Goal: Task Accomplishment & Management: Use online tool/utility

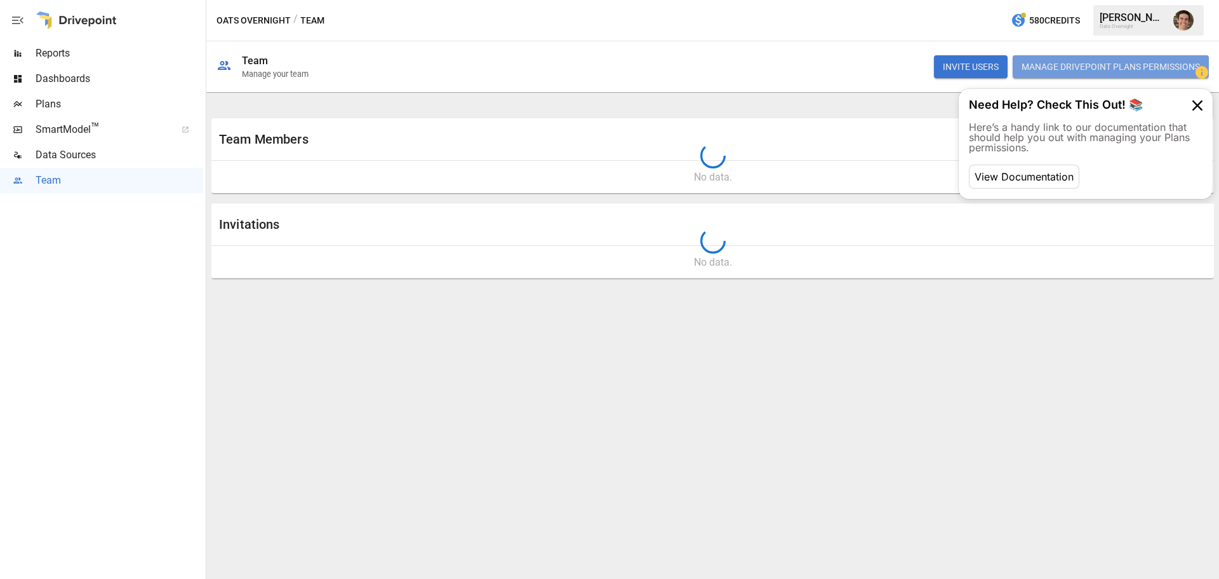
click at [1066, 64] on button "Manage Drivepoint Plans Permissions" at bounding box center [1111, 66] width 196 height 23
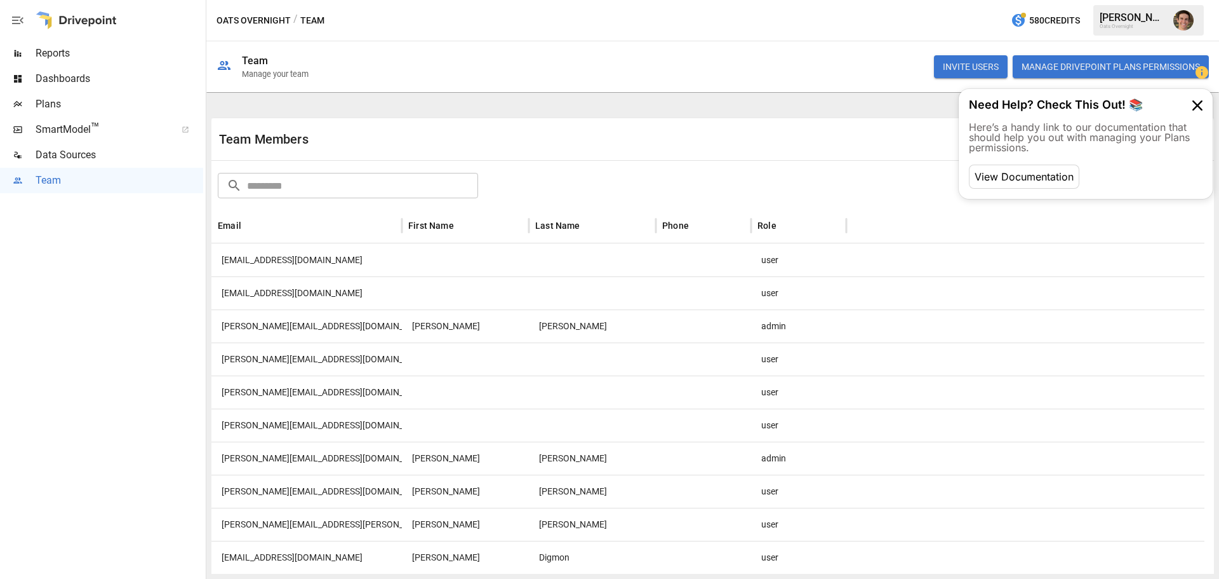
click at [70, 104] on span "Plans" at bounding box center [120, 104] width 168 height 15
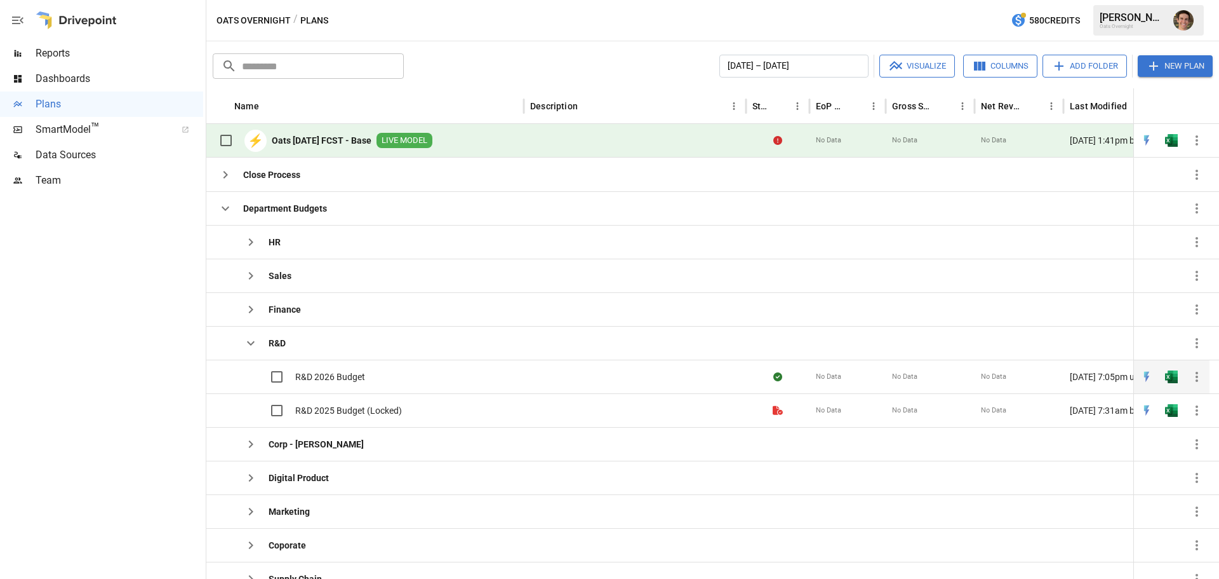
click at [325, 377] on span "R&D 2026 Budget" at bounding box center [330, 376] width 70 height 13
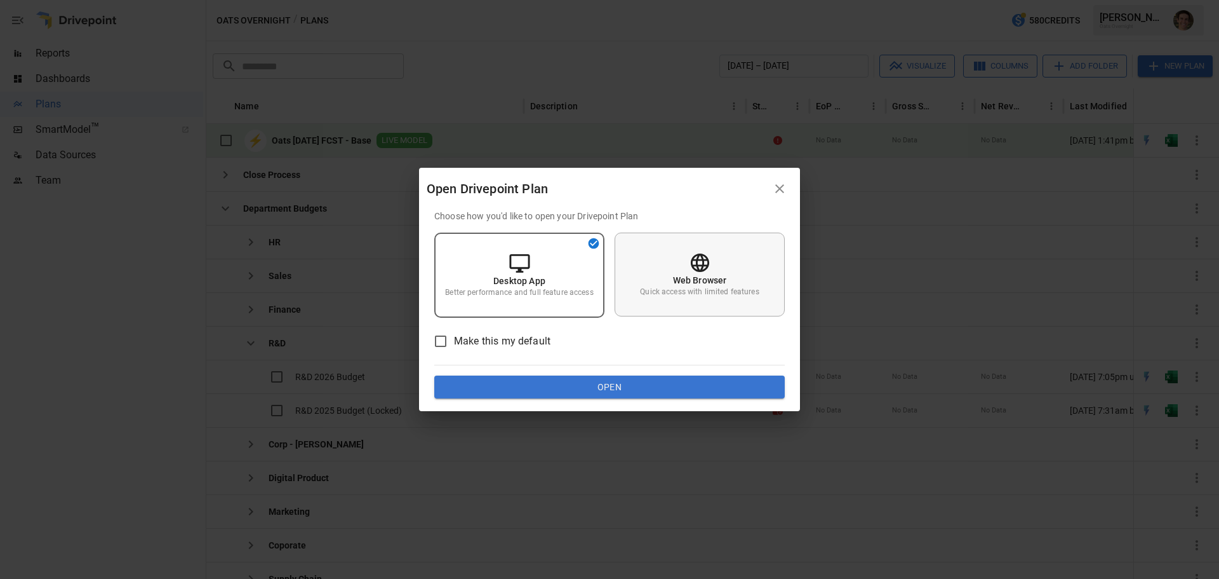
click at [681, 280] on p "Web Browser" at bounding box center [700, 280] width 54 height 13
click at [669, 393] on button "Open" at bounding box center [609, 386] width 351 height 23
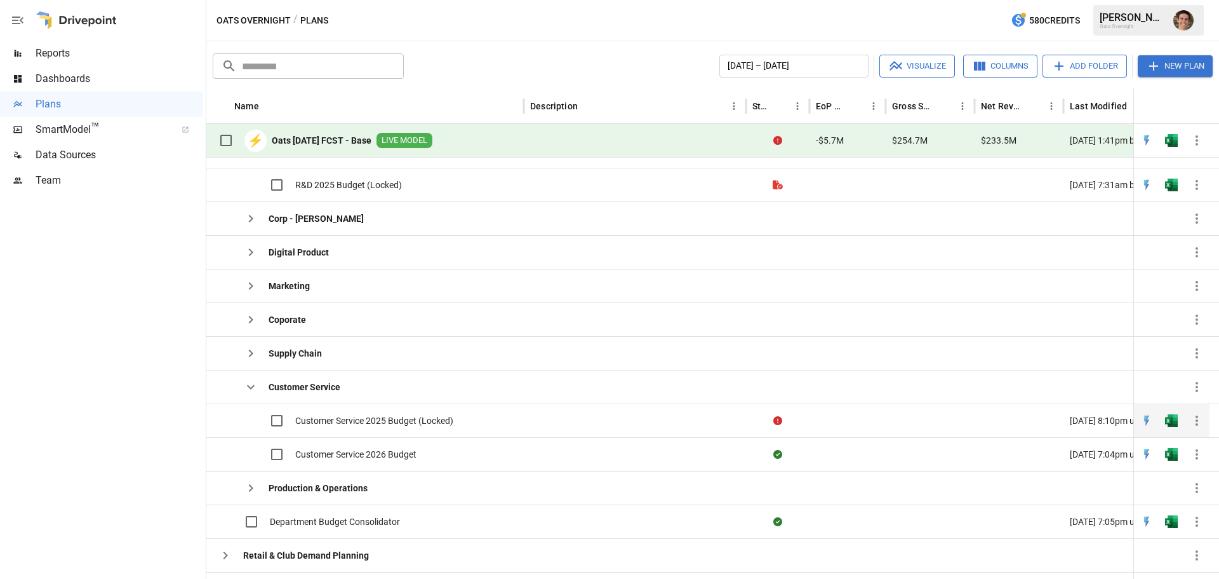
scroll to position [213, 0]
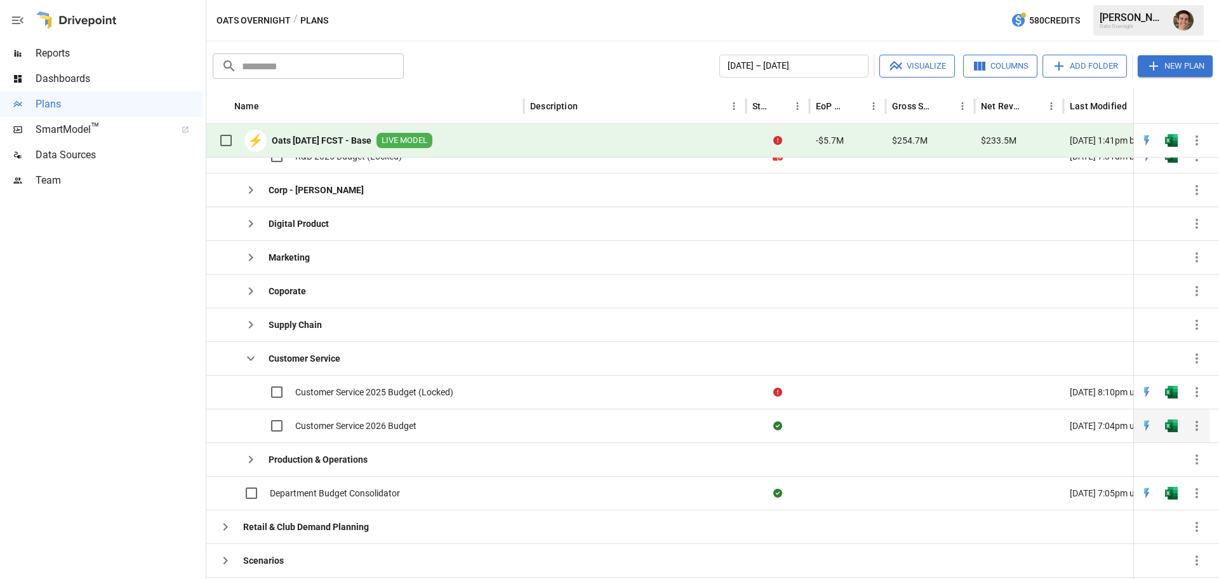
click at [401, 417] on div "Customer Service 2026 Budget" at bounding box center [315, 425] width 204 height 27
click at [370, 427] on span "Customer Service 2026 Budget" at bounding box center [355, 425] width 121 height 13
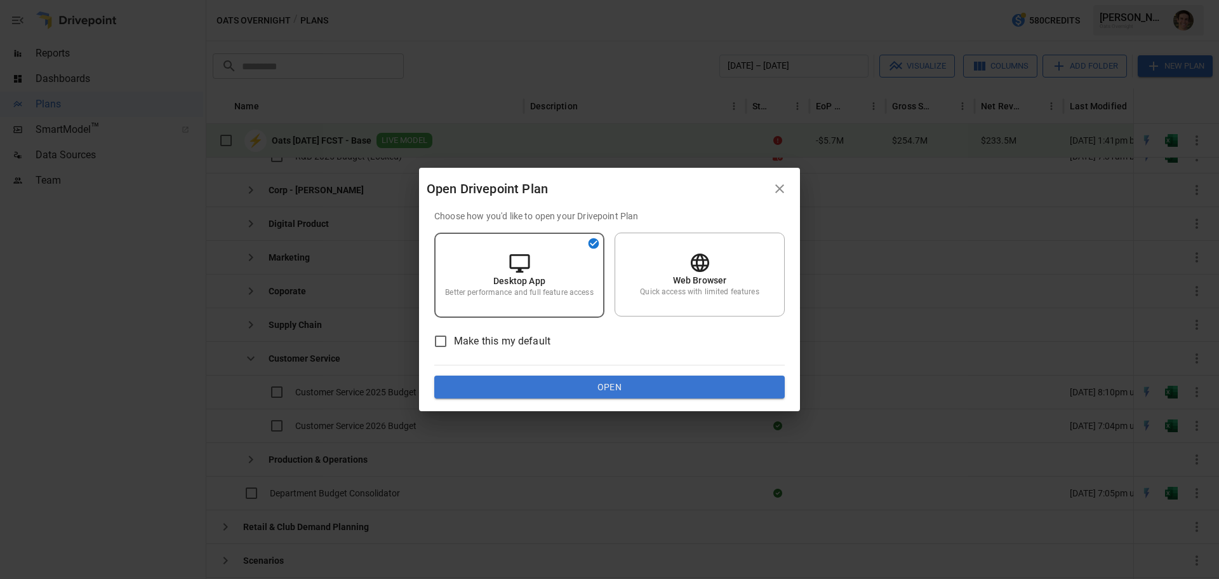
click at [620, 182] on div "Open Drivepoint Plan" at bounding box center [597, 188] width 340 height 20
